Goal: Book appointment/travel/reservation

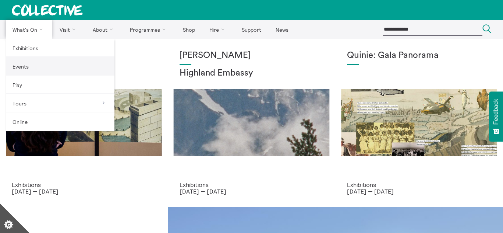
click at [30, 70] on link "Events" at bounding box center [60, 66] width 109 height 18
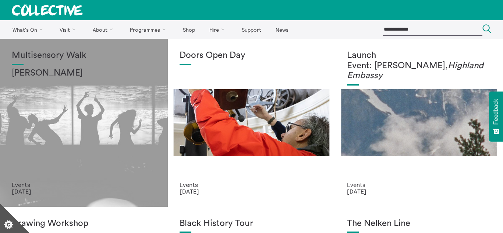
click at [95, 123] on div "Multisensory Walk Alena Ageeva" at bounding box center [84, 115] width 144 height 131
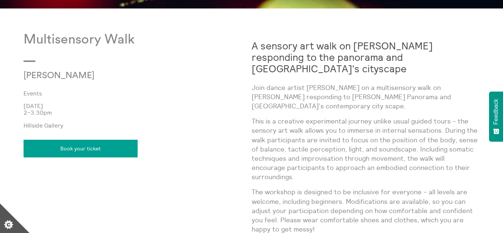
scroll to position [367, 0]
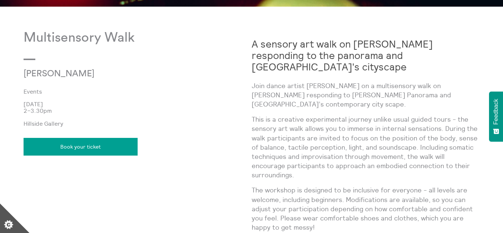
click at [85, 146] on link "Book your ticket" at bounding box center [81, 147] width 114 height 18
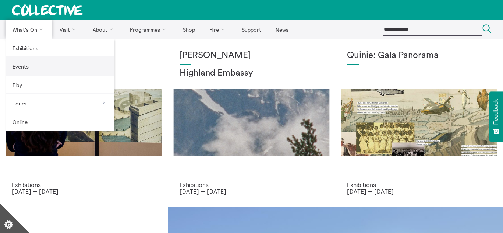
click at [35, 68] on link "Events" at bounding box center [60, 66] width 109 height 18
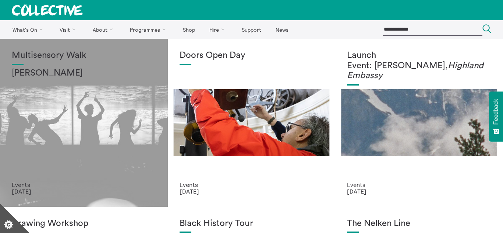
click at [106, 110] on div "Multisensory Walk [PERSON_NAME]" at bounding box center [84, 115] width 144 height 131
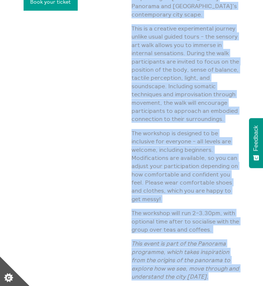
scroll to position [347, 0]
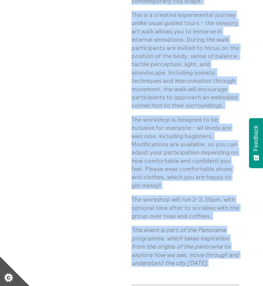
drag, startPoint x: 133, startPoint y: 128, endPoint x: 230, endPoint y: 246, distance: 153.0
click at [230, 232] on div "A sensory art walk on [PERSON_NAME] responding to the panorama and [GEOGRAPHIC_…" at bounding box center [185, 93] width 108 height 410
copy div "L ipsumdo sit amet co Adipis Elit seddoeiusm te inc utlabore etd Magnaaliq'e ad…"
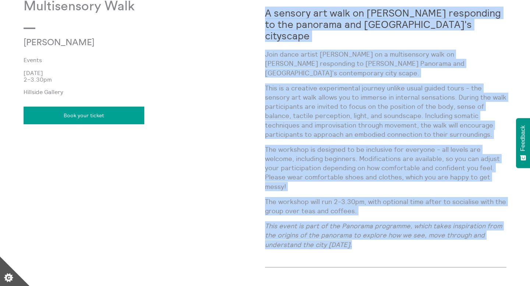
scroll to position [414, 0]
